Goal: Task Accomplishment & Management: Complete application form

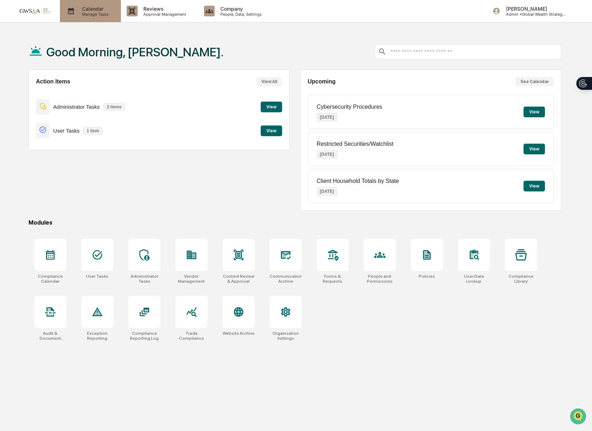
click at [78, 13] on p "Manage Tasks" at bounding box center [94, 14] width 36 height 5
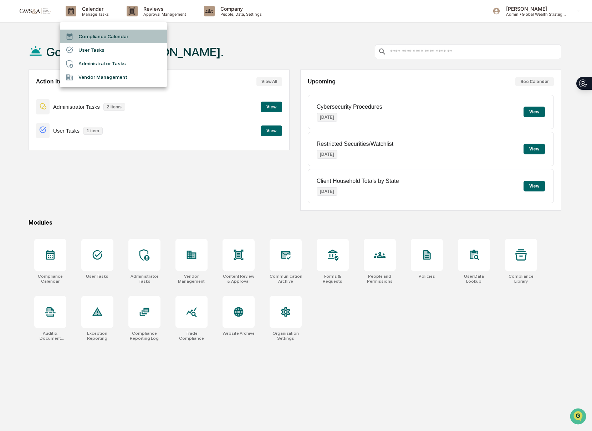
click at [83, 38] on li "Compliance Calendar" at bounding box center [113, 37] width 107 height 14
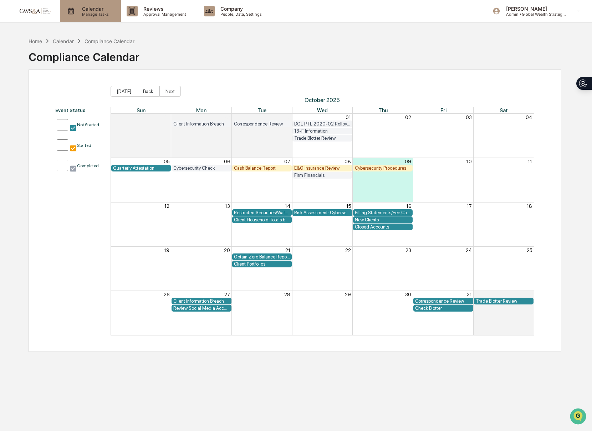
click at [93, 19] on div "Calendar Manage Tasks" at bounding box center [90, 11] width 61 height 22
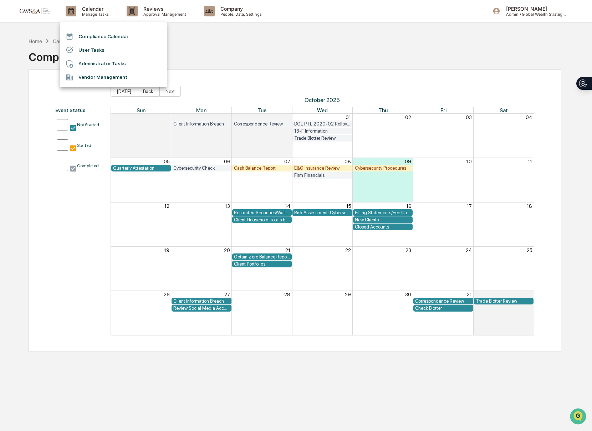
click at [95, 48] on li "User Tasks" at bounding box center [113, 50] width 107 height 14
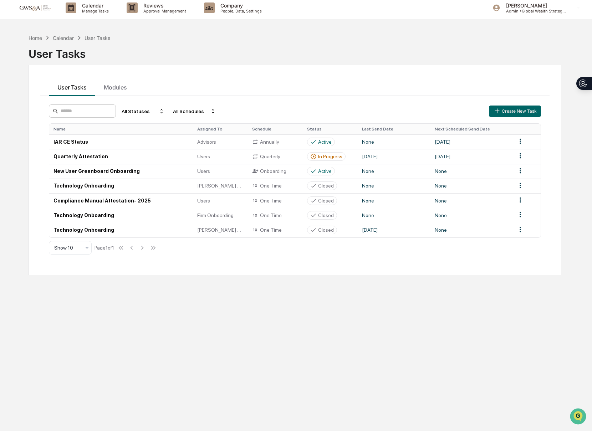
scroll to position [5, 0]
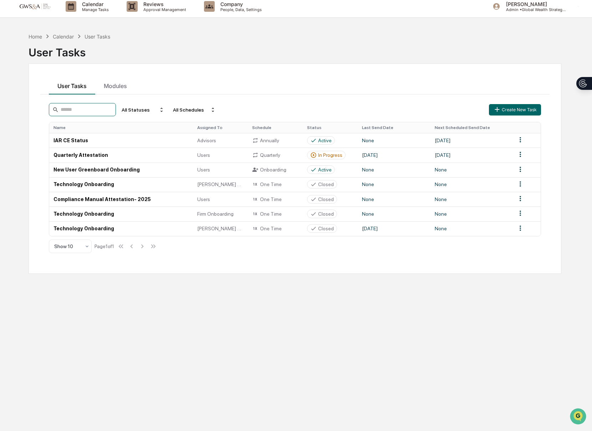
click at [79, 111] on input at bounding box center [82, 109] width 67 height 13
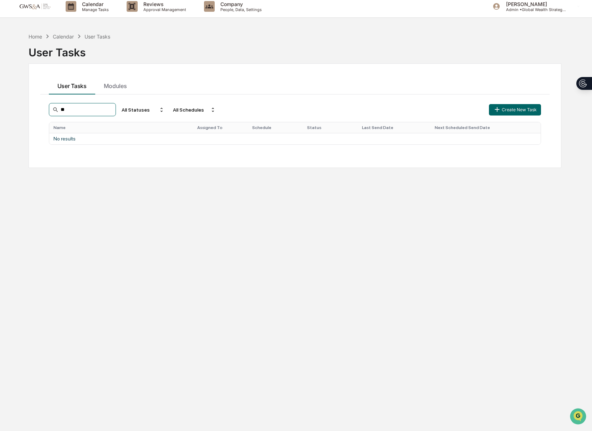
type input "*"
type input "******"
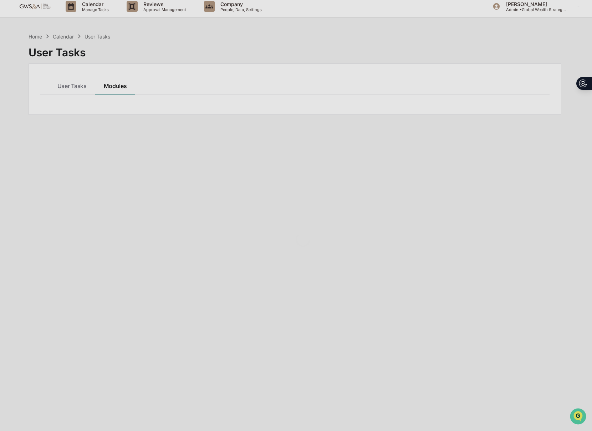
drag, startPoint x: 126, startPoint y: 88, endPoint x: 97, endPoint y: 96, distance: 29.5
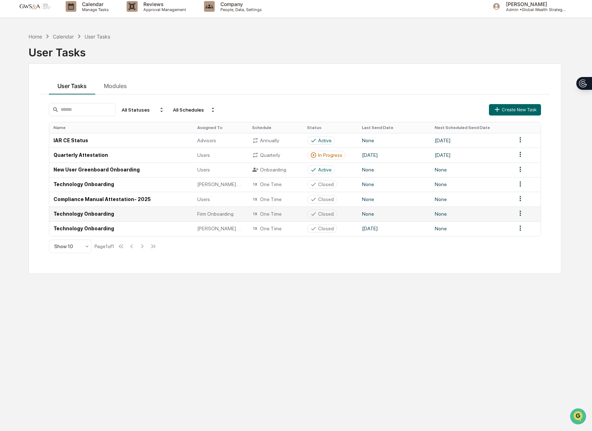
scroll to position [34, 0]
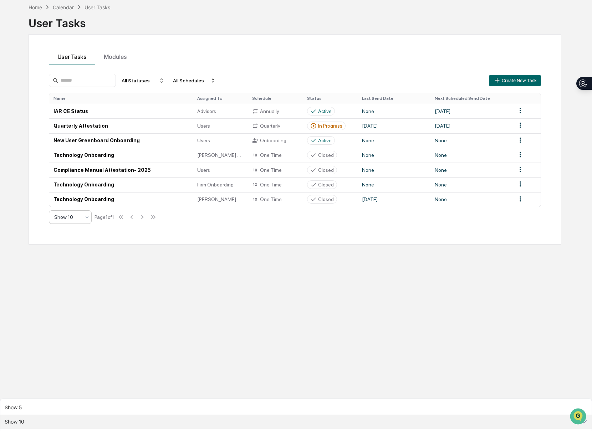
click at [89, 222] on div at bounding box center [87, 217] width 6 height 13
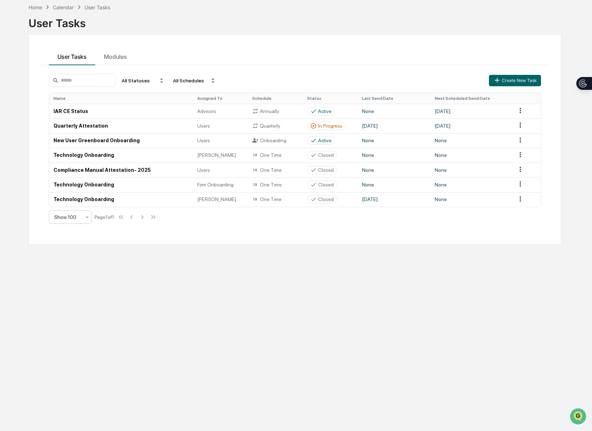
scroll to position [0, 0]
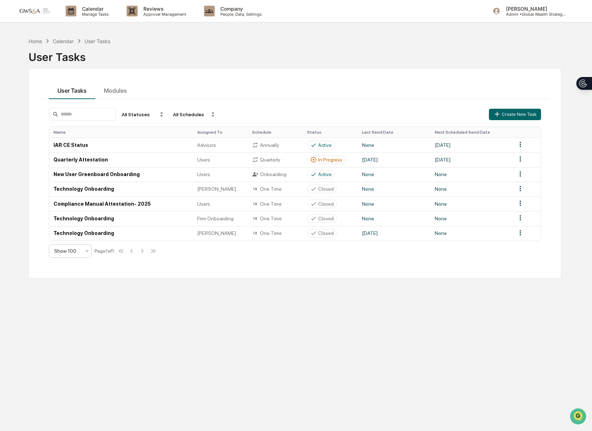
click at [62, 38] on div "Calendar" at bounding box center [63, 41] width 21 height 6
click at [68, 41] on div "Calendar" at bounding box center [63, 41] width 21 height 6
click at [98, 9] on p "Calendar" at bounding box center [94, 9] width 36 height 6
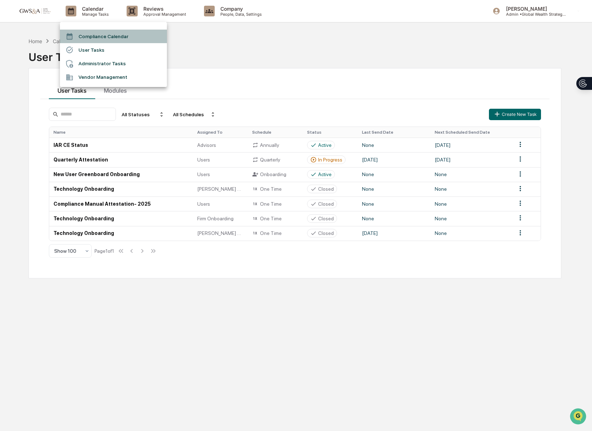
click at [92, 39] on li "Compliance Calendar" at bounding box center [113, 37] width 107 height 14
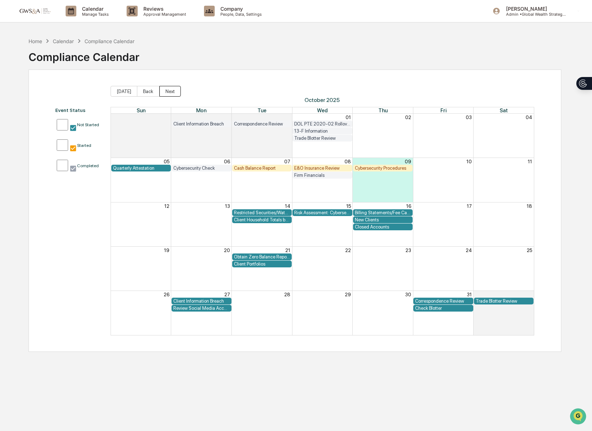
click at [165, 93] on button "Next" at bounding box center [169, 91] width 21 height 11
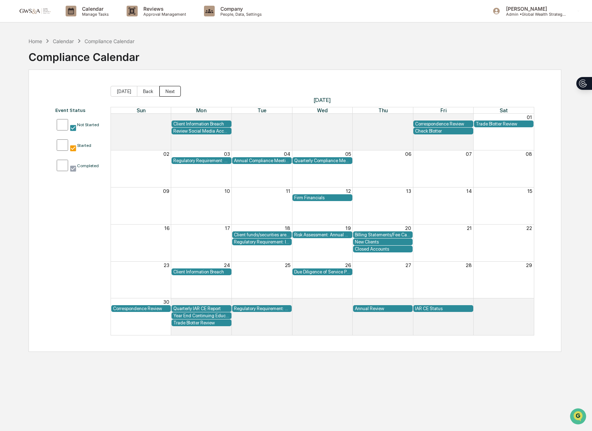
click at [165, 93] on button "Next" at bounding box center [169, 91] width 21 height 11
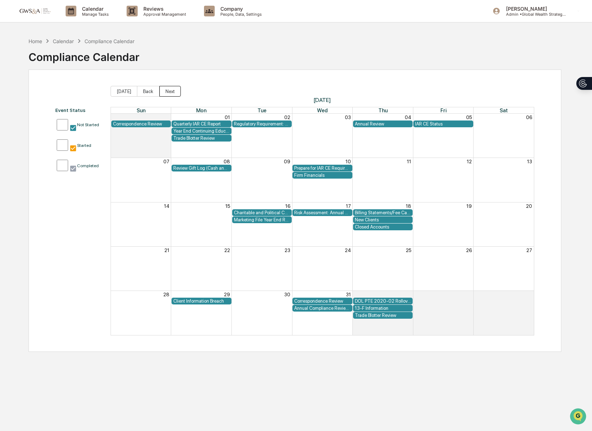
click at [165, 93] on button "Next" at bounding box center [169, 91] width 21 height 11
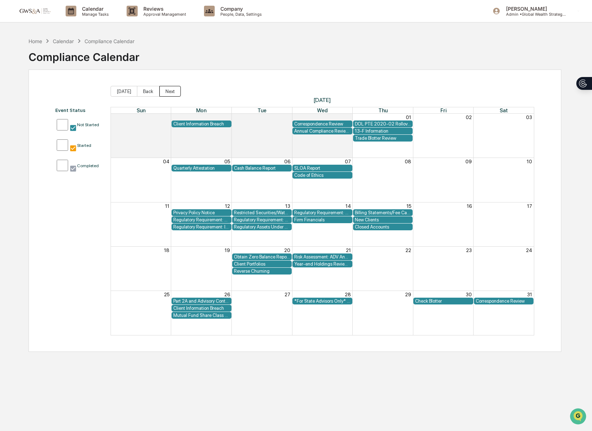
click at [165, 93] on button "Next" at bounding box center [169, 91] width 21 height 11
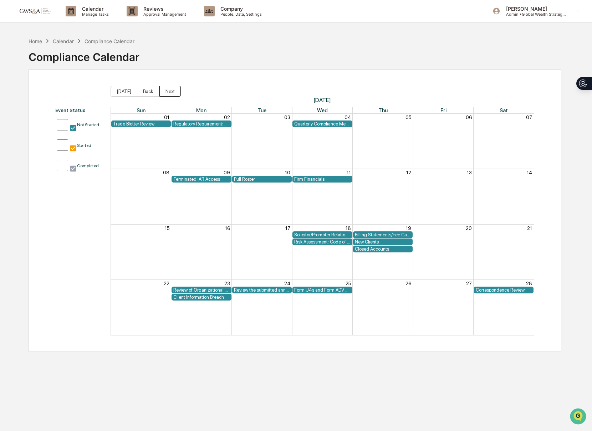
click at [165, 93] on button "Next" at bounding box center [169, 91] width 21 height 11
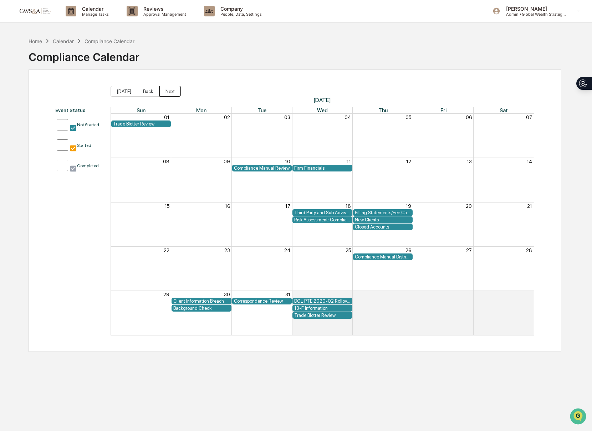
click at [165, 93] on button "Next" at bounding box center [169, 91] width 21 height 11
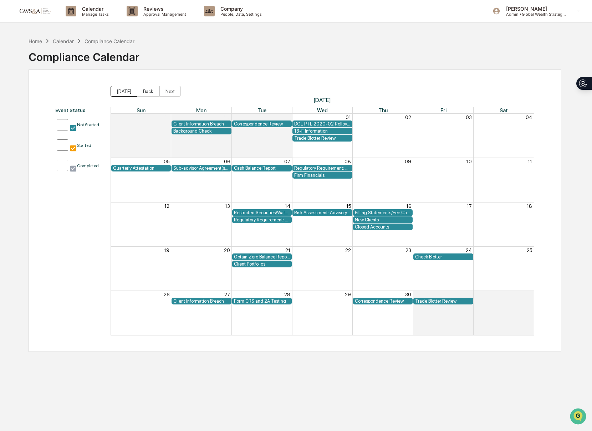
click at [124, 96] on button "[DATE]" at bounding box center [124, 91] width 27 height 11
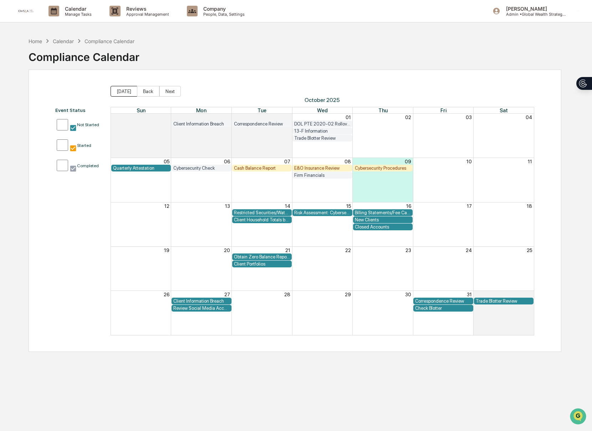
click at [124, 96] on button "[DATE]" at bounding box center [124, 91] width 27 height 11
click at [141, 93] on button "Back" at bounding box center [148, 91] width 22 height 11
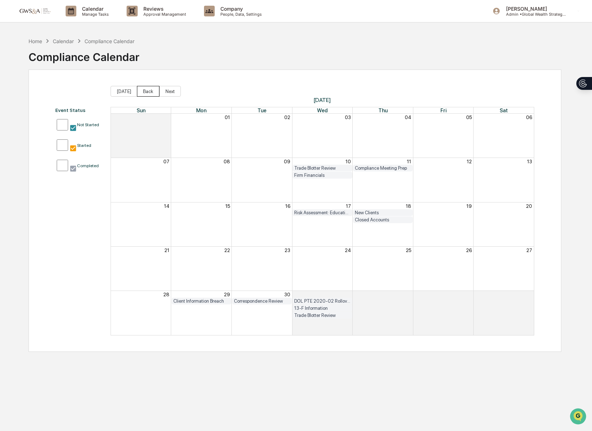
click at [141, 93] on button "Back" at bounding box center [148, 91] width 22 height 11
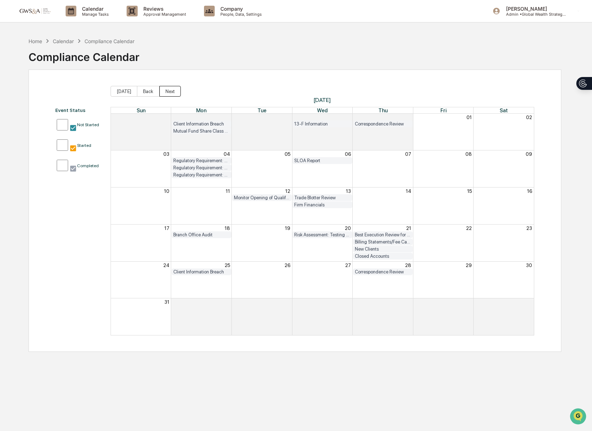
click at [164, 92] on button "Next" at bounding box center [169, 91] width 21 height 11
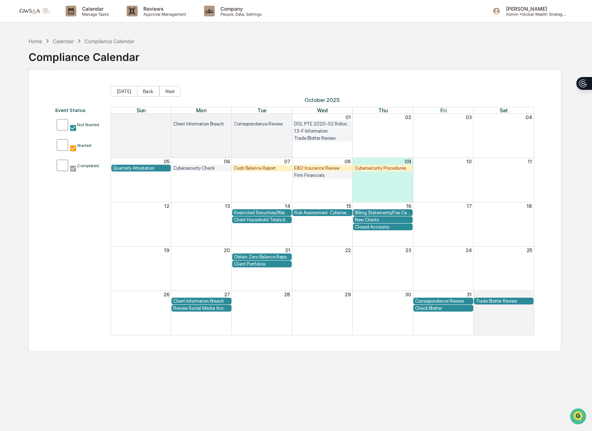
click at [364, 181] on div "Month View" at bounding box center [382, 180] width 61 height 44
click at [361, 181] on div "Month View" at bounding box center [382, 180] width 61 height 44
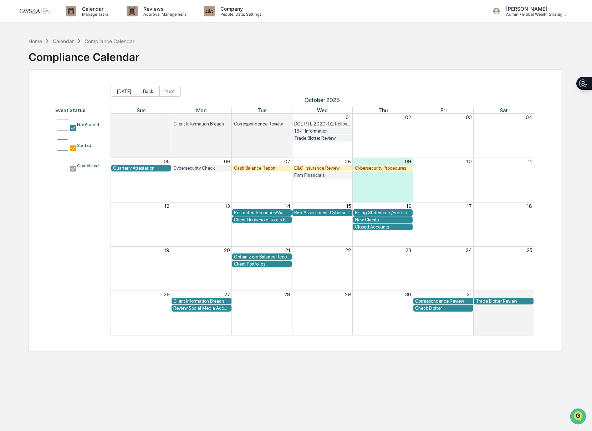
click at [361, 181] on div "Month View" at bounding box center [382, 180] width 61 height 44
click at [83, 17] on div "Calendar Manage Tasks" at bounding box center [90, 11] width 61 height 22
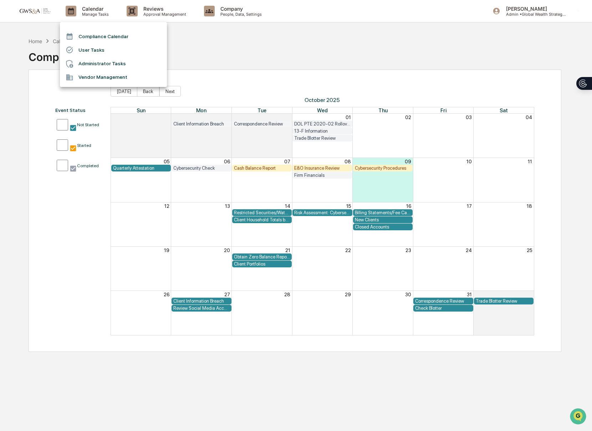
click at [87, 48] on li "User Tasks" at bounding box center [113, 50] width 107 height 14
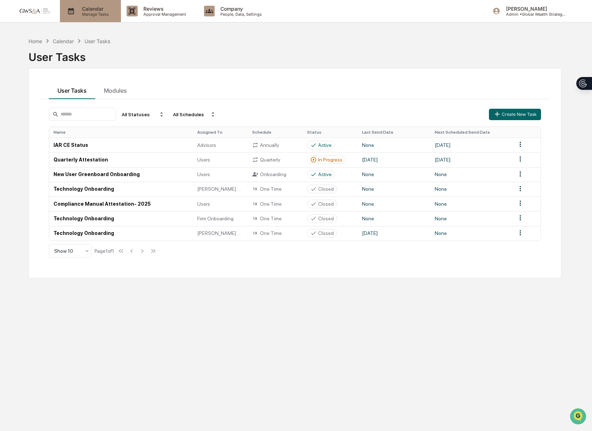
click at [82, 5] on div "Calendar Manage Tasks" at bounding box center [90, 11] width 61 height 22
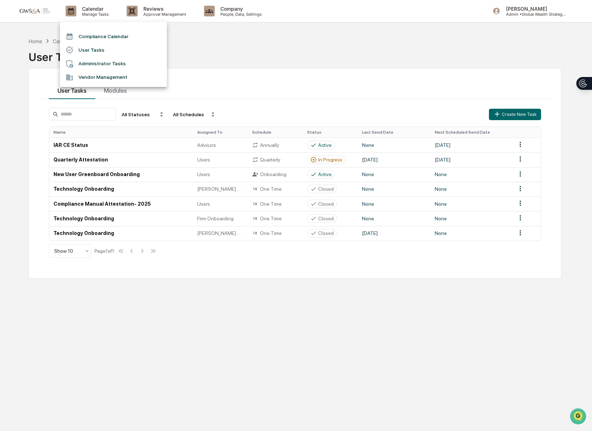
click at [163, 15] on div at bounding box center [296, 215] width 592 height 431
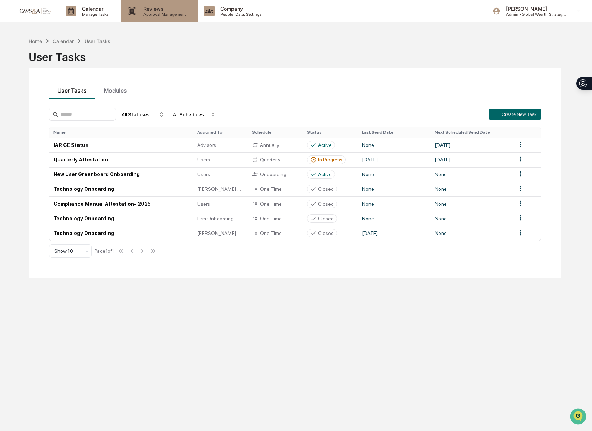
click at [156, 14] on p "Approval Management" at bounding box center [164, 14] width 52 height 5
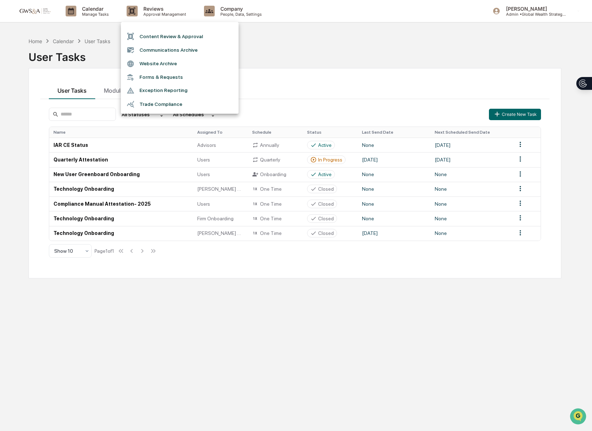
click at [151, 103] on li "Trade Compliance" at bounding box center [180, 104] width 118 height 14
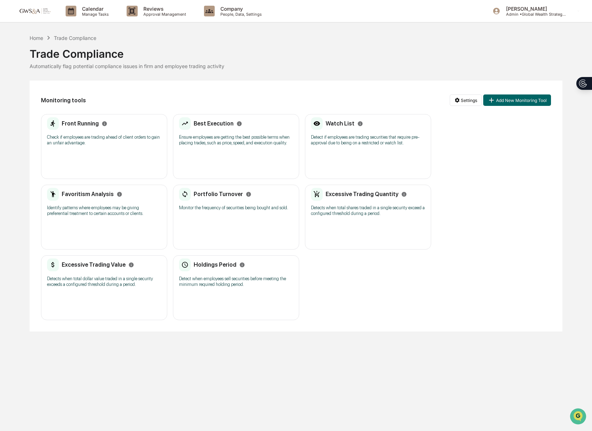
click at [216, 197] on h2 "Portfolio Turnover" at bounding box center [218, 194] width 49 height 7
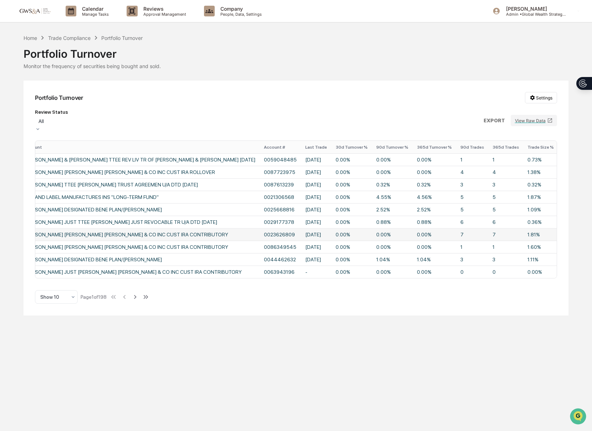
scroll to position [0, 117]
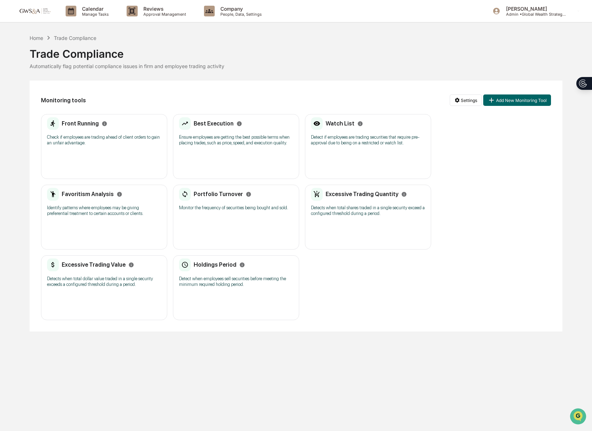
click at [134, 146] on div "Front Running Check if employees are trading ahead of client orders to gain an …" at bounding box center [104, 133] width 114 height 33
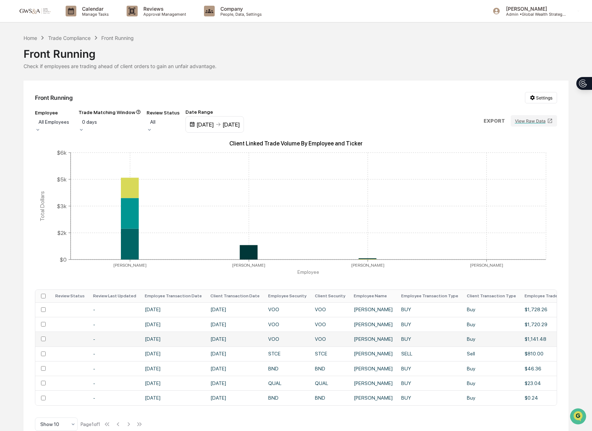
scroll to position [15, 0]
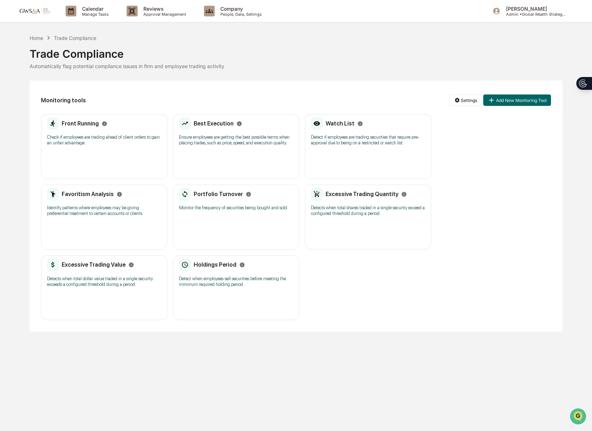
click at [119, 201] on div "Favoritism Analysis" at bounding box center [84, 194] width 75 height 13
click at [98, 268] on h2 "Excessive Trading Value" at bounding box center [94, 264] width 64 height 7
click at [78, 10] on p "Calendar" at bounding box center [94, 9] width 36 height 6
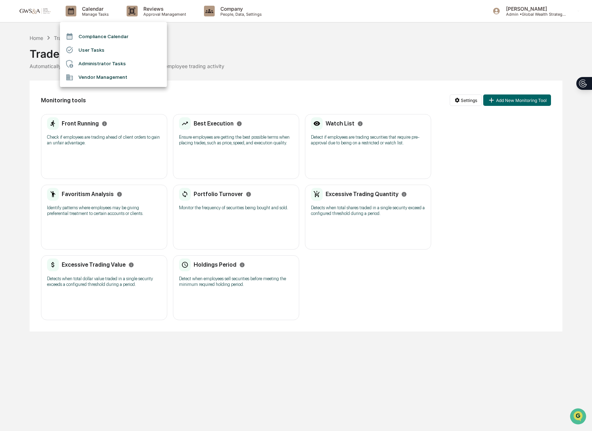
click at [151, 9] on div at bounding box center [296, 215] width 592 height 431
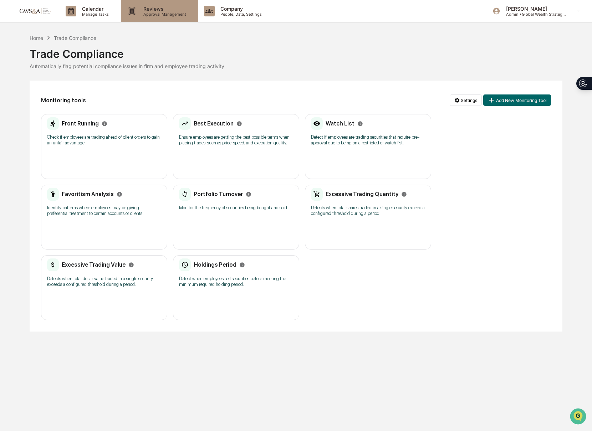
click at [164, 14] on p "Approval Management" at bounding box center [164, 14] width 52 height 5
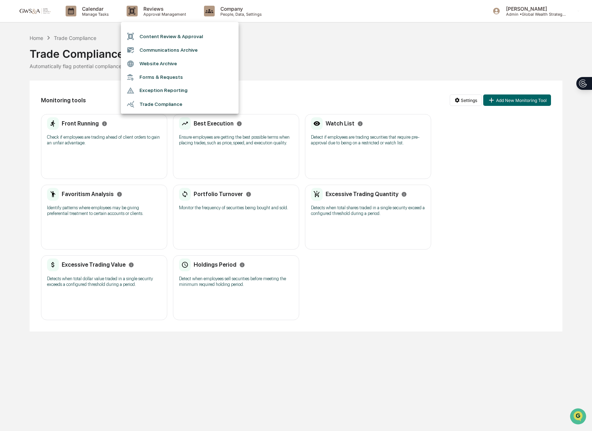
click at [234, 11] on div at bounding box center [296, 215] width 592 height 431
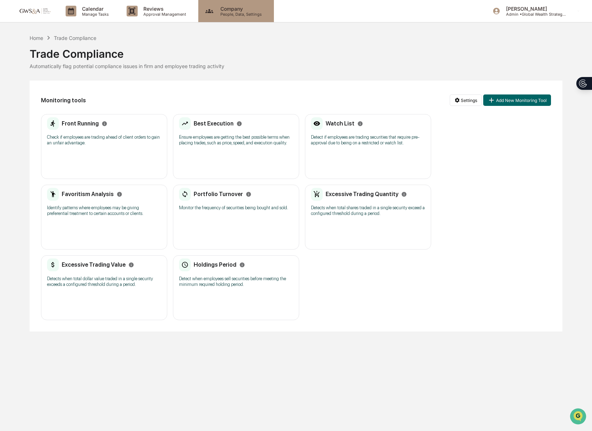
click at [201, 10] on div "Company People, Data, Settings" at bounding box center [235, 11] width 68 height 11
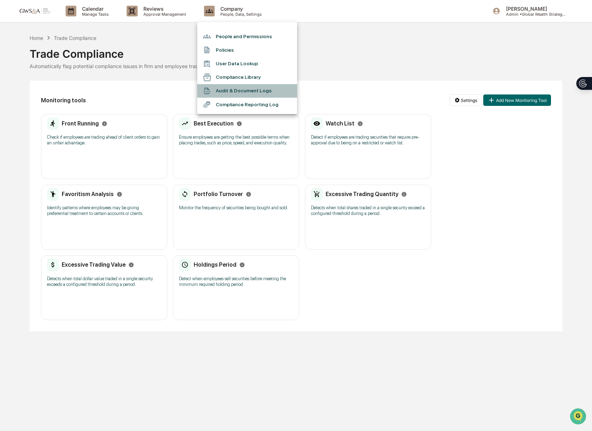
click at [220, 88] on li "Audit & Document Logs" at bounding box center [247, 91] width 100 height 14
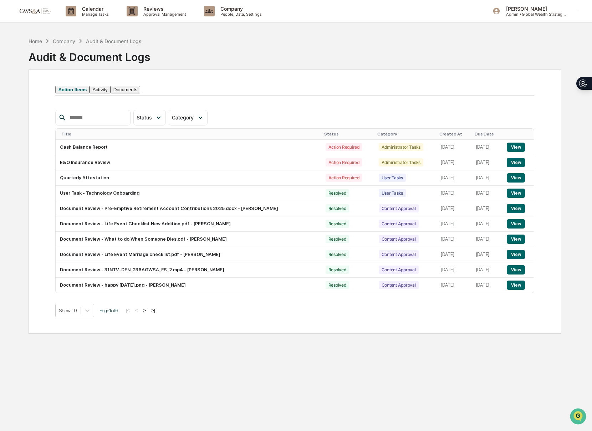
click at [109, 122] on input "text" at bounding box center [97, 117] width 61 height 9
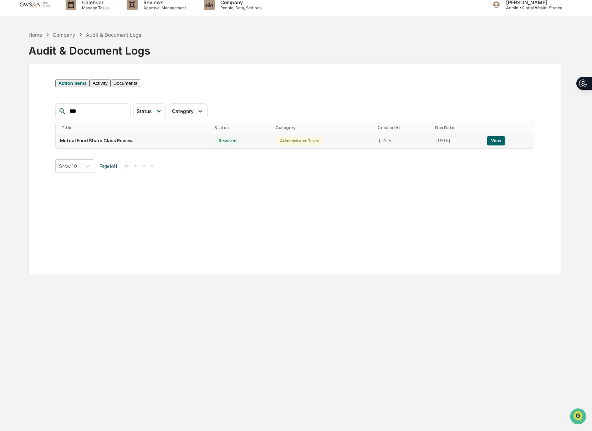
scroll to position [16, 0]
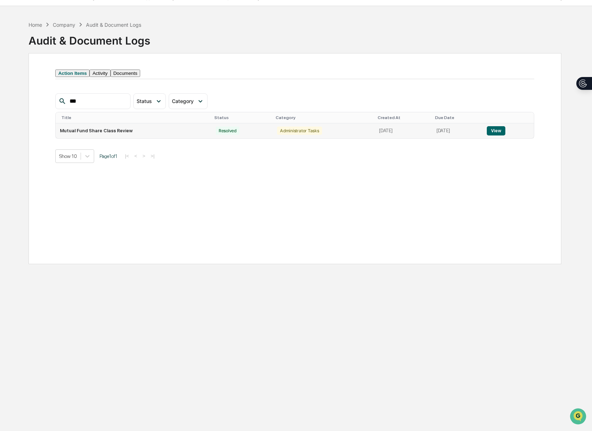
type input "***"
click at [492, 135] on button "View" at bounding box center [496, 130] width 18 height 9
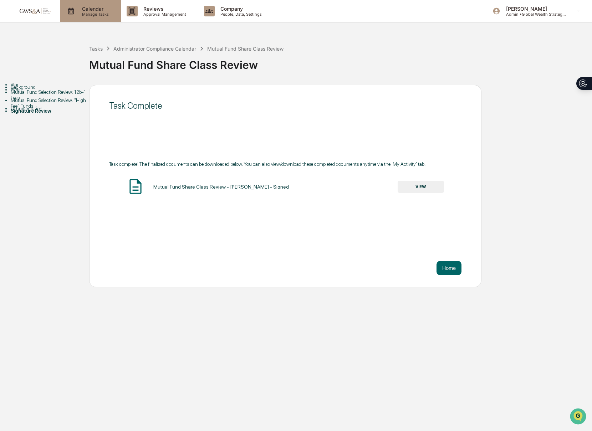
click at [93, 15] on p "Manage Tasks" at bounding box center [94, 14] width 36 height 5
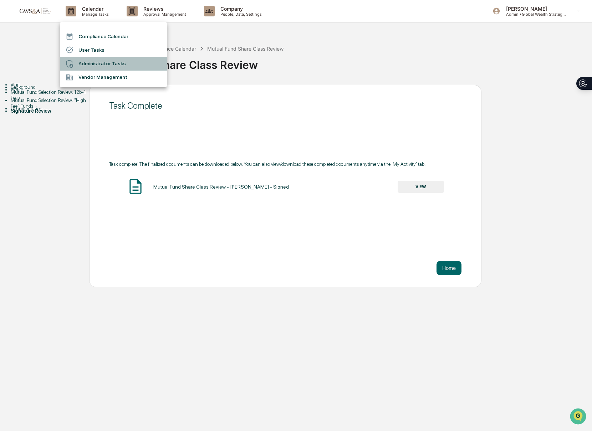
click at [123, 66] on li "Administrator Tasks" at bounding box center [113, 64] width 107 height 14
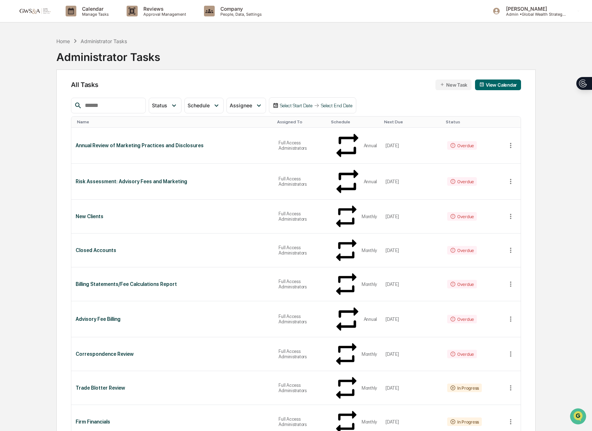
click at [106, 102] on input "text" at bounding box center [112, 105] width 61 height 9
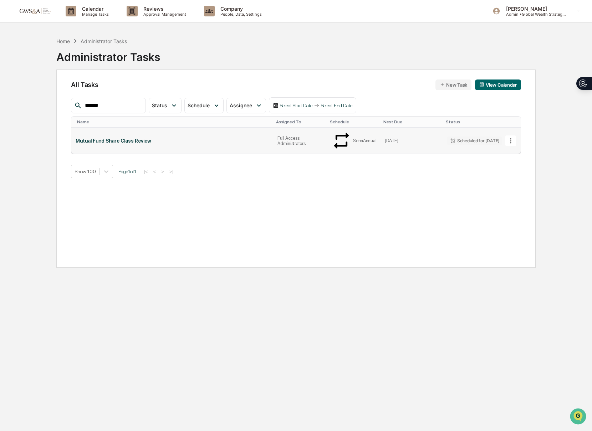
type input "******"
click at [235, 138] on div "Mutual Fund Share Class Review" at bounding box center [172, 141] width 193 height 6
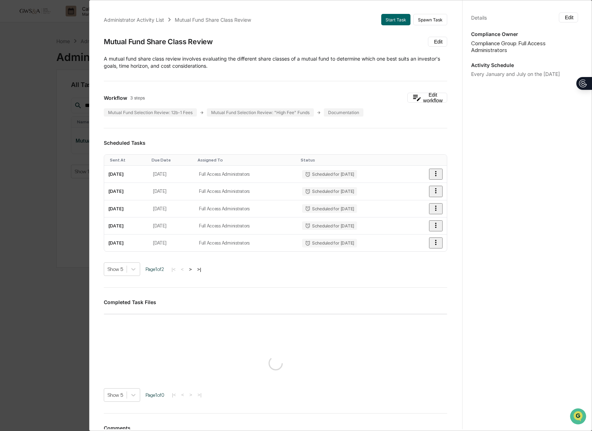
scroll to position [0, 0]
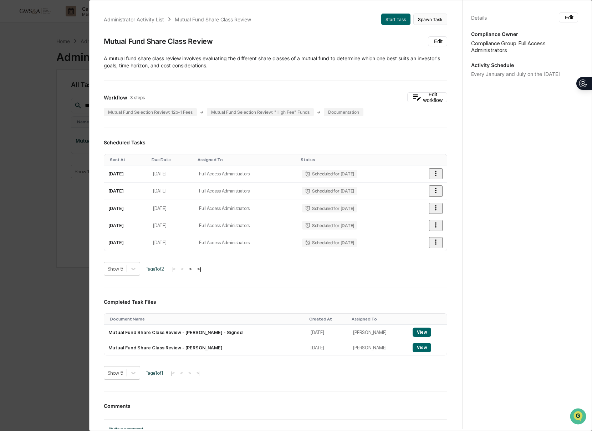
click at [436, 20] on button "Spawn Task" at bounding box center [430, 19] width 34 height 11
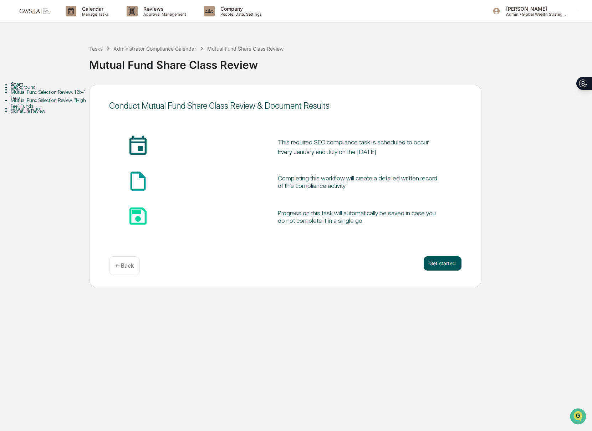
click at [437, 259] on button "Get started" at bounding box center [443, 263] width 38 height 14
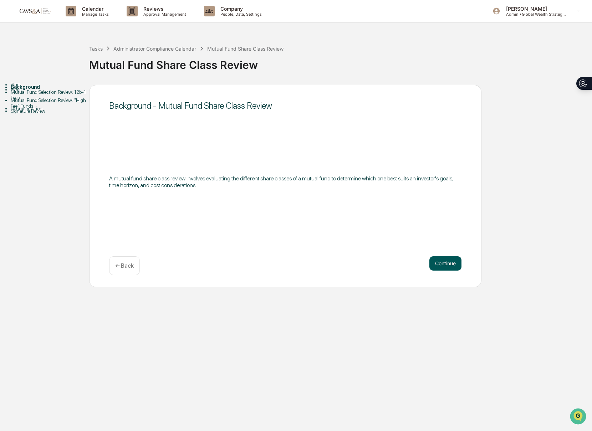
click at [440, 265] on button "Continue" at bounding box center [445, 263] width 32 height 14
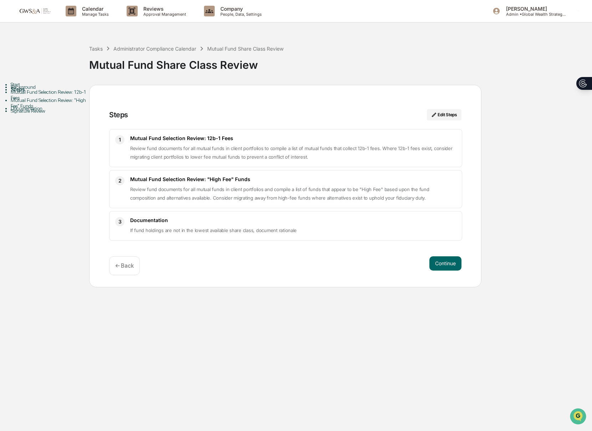
click at [440, 265] on button "Continue" at bounding box center [445, 263] width 32 height 14
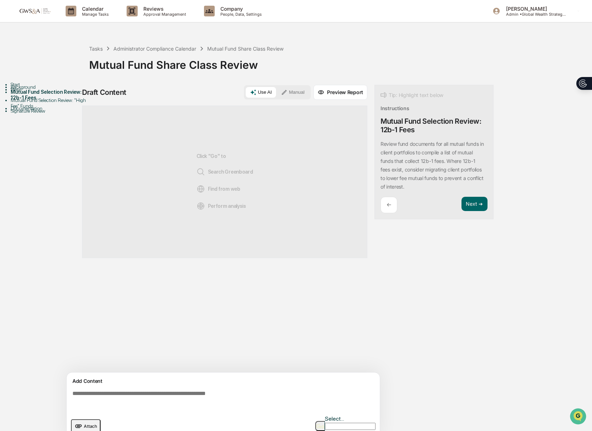
scroll to position [5, 0]
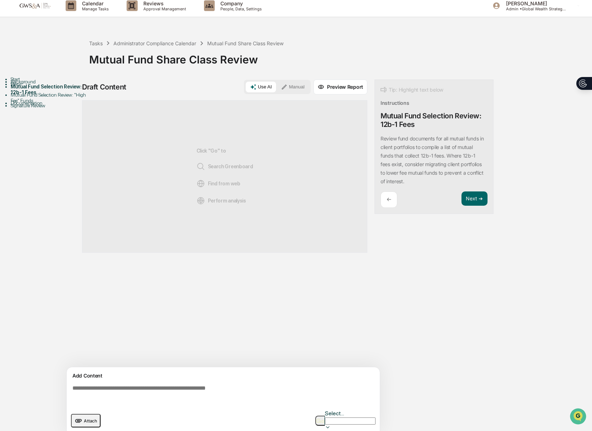
click at [177, 395] on textarea at bounding box center [225, 395] width 310 height 26
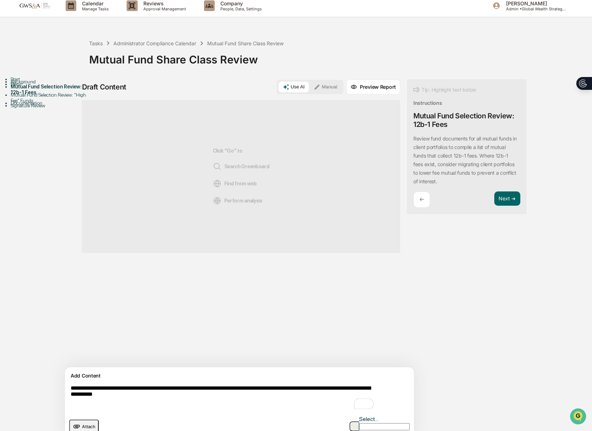
type textarea "**********"
click at [351, 424] on img "button" at bounding box center [354, 426] width 9 height 5
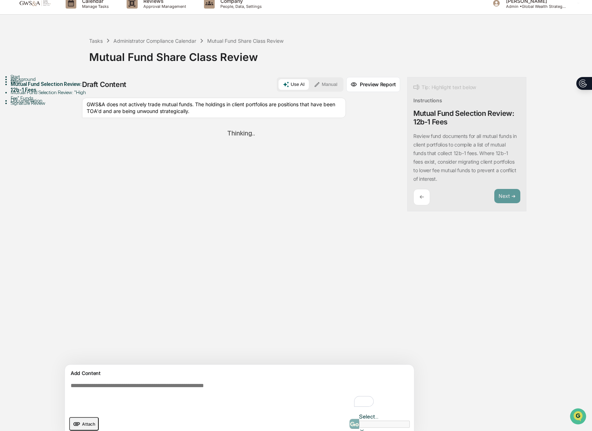
scroll to position [7, 0]
click at [79, 420] on icon "upload document" at bounding box center [77, 424] width 8 height 8
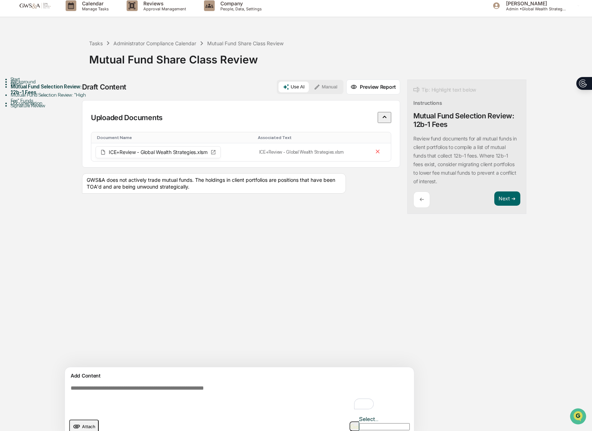
scroll to position [11, 0]
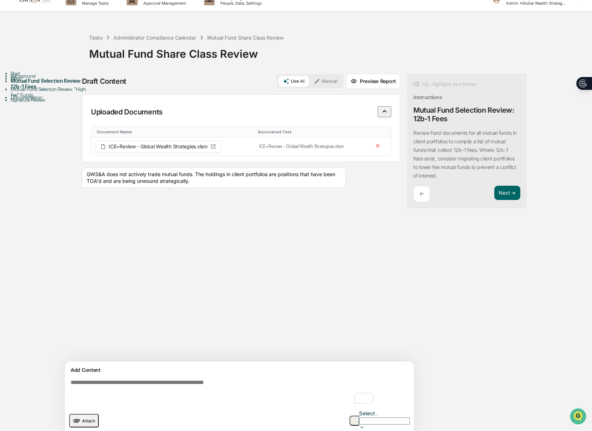
click at [350, 419] on img "button" at bounding box center [354, 421] width 9 height 5
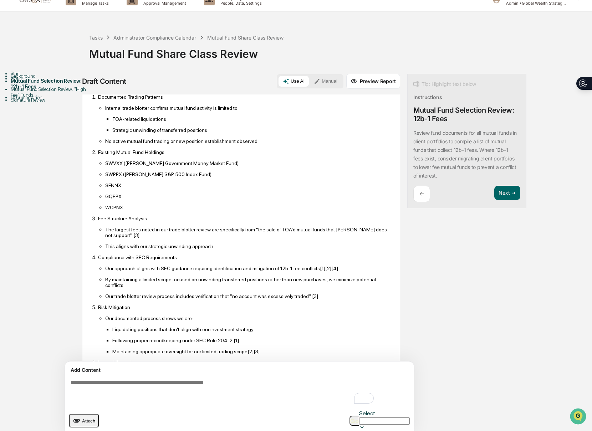
scroll to position [599, 0]
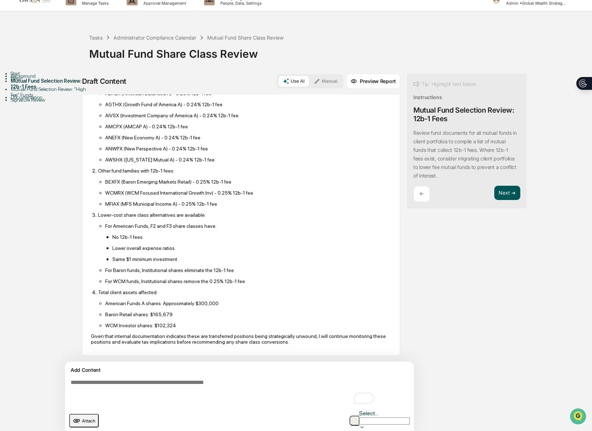
click at [494, 193] on button "Next ➔" at bounding box center [507, 193] width 26 height 15
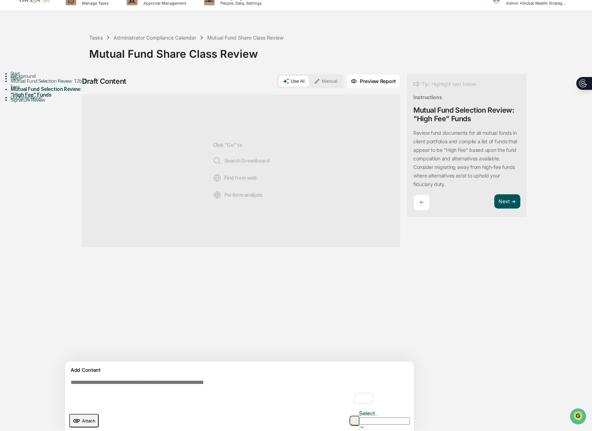
scroll to position [0, 0]
click at [494, 194] on button "Next ➔" at bounding box center [507, 201] width 26 height 15
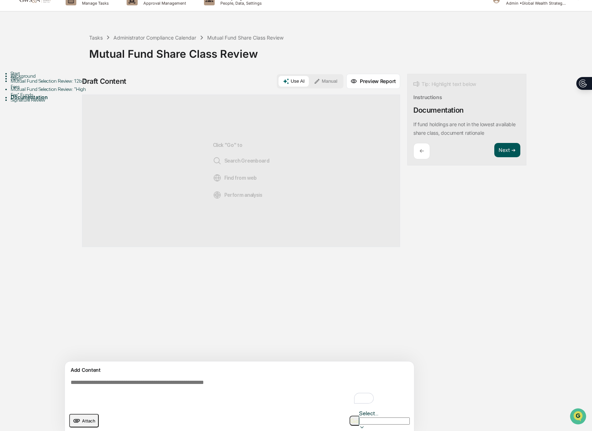
click at [494, 153] on button "Next ➔" at bounding box center [507, 150] width 26 height 15
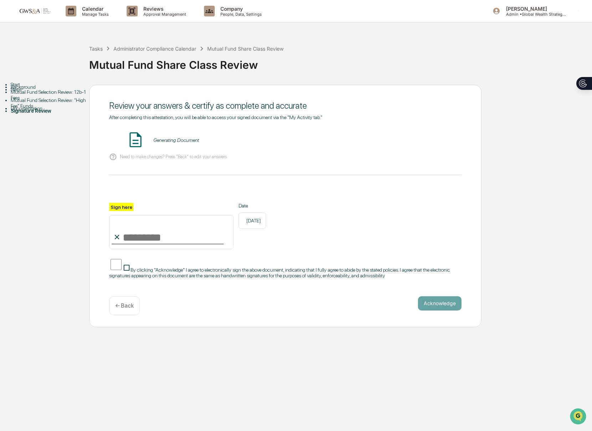
click at [162, 226] on input "Sign here" at bounding box center [171, 232] width 124 height 34
type input "**********"
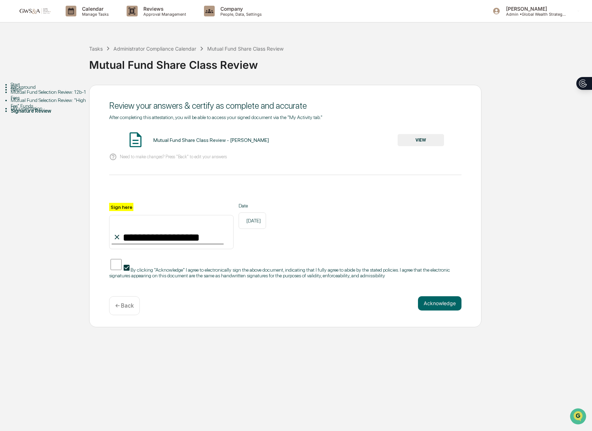
click at [413, 142] on button "VIEW" at bounding box center [420, 140] width 46 height 12
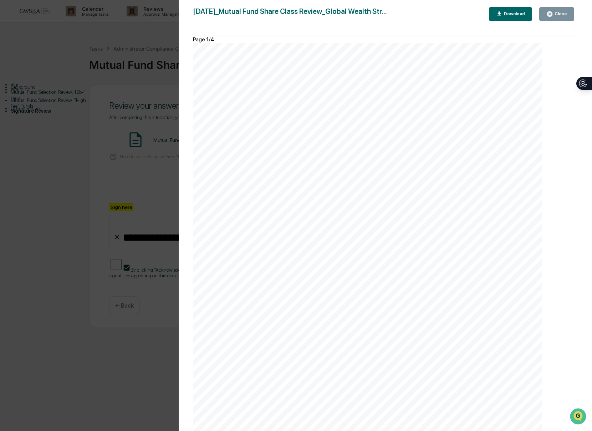
drag, startPoint x: 550, startPoint y: 17, endPoint x: 538, endPoint y: 62, distance: 47.0
click at [550, 17] on icon "button" at bounding box center [549, 14] width 7 height 7
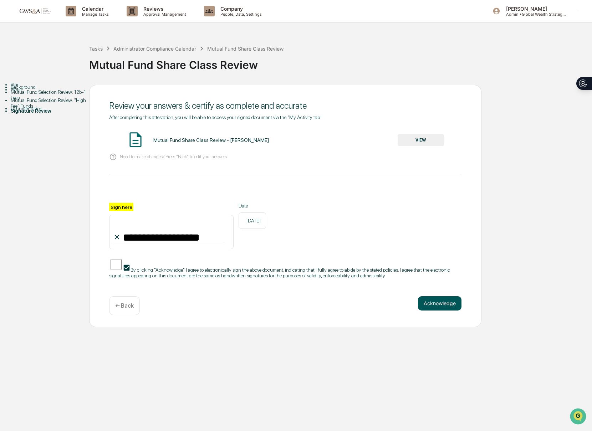
click at [443, 308] on button "Acknowledge" at bounding box center [439, 303] width 43 height 14
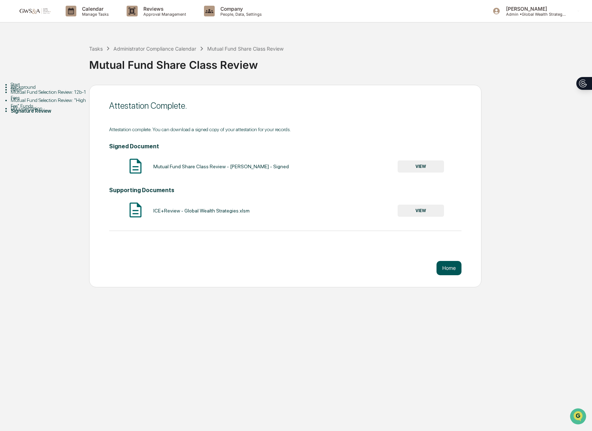
click at [448, 271] on button "Home" at bounding box center [448, 268] width 25 height 14
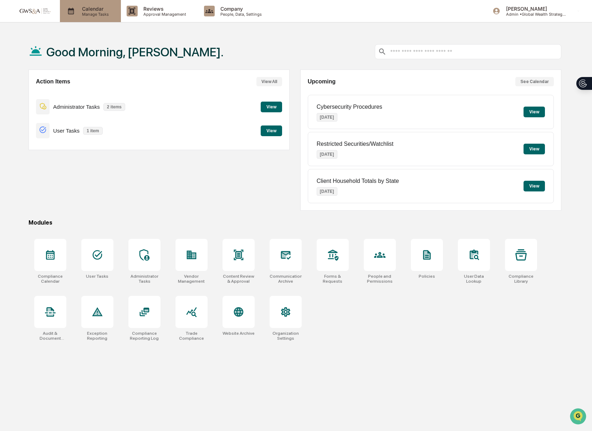
click at [74, 13] on icon at bounding box center [71, 11] width 11 height 11
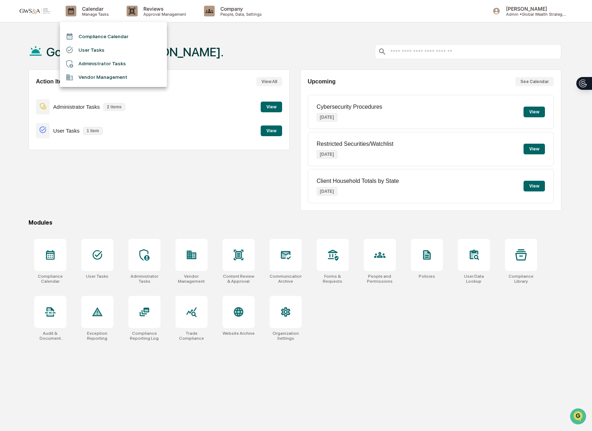
click at [106, 40] on li "Compliance Calendar" at bounding box center [113, 37] width 107 height 14
